Goal: Transaction & Acquisition: Purchase product/service

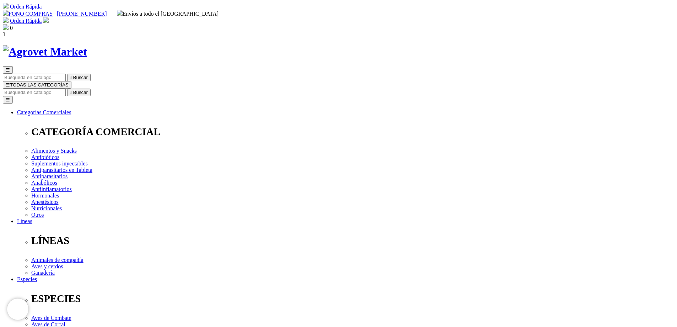
click at [66, 88] on input "Buscar" at bounding box center [34, 91] width 63 height 7
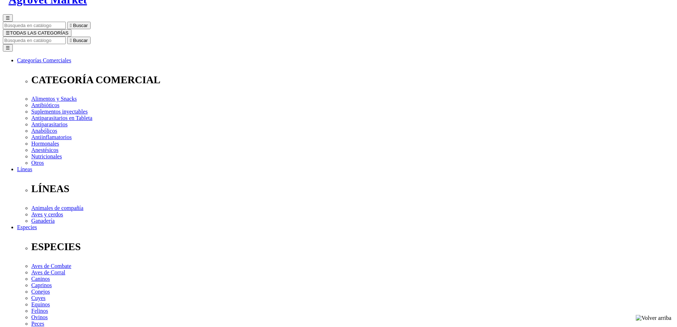
scroll to position [71, 0]
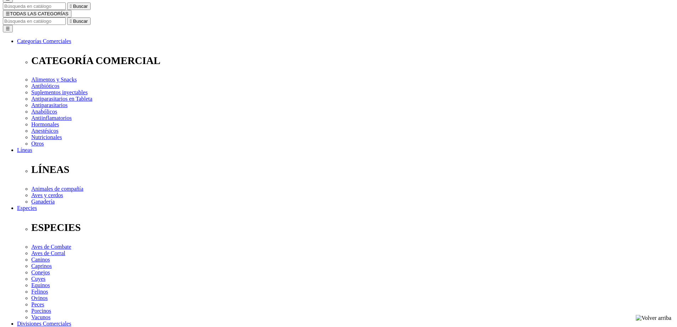
select select "380"
select select "381"
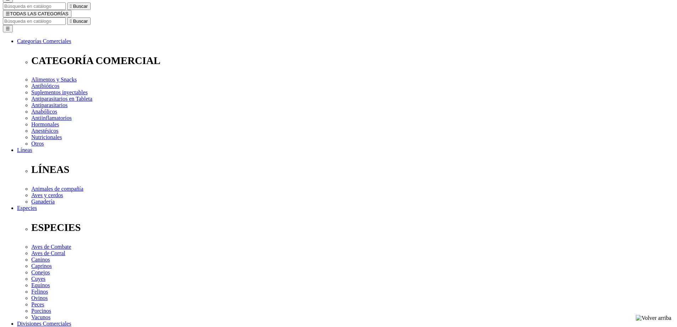
select select "381"
